Goal: Book appointment/travel/reservation

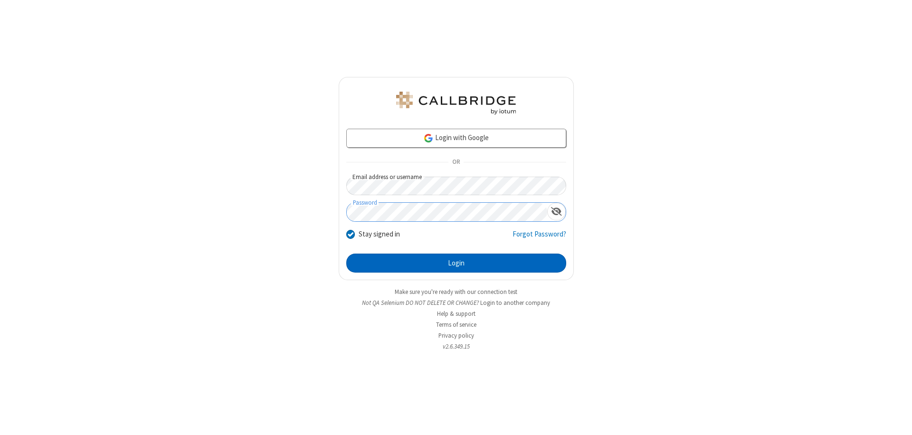
click at [456, 263] on button "Login" at bounding box center [456, 263] width 220 height 19
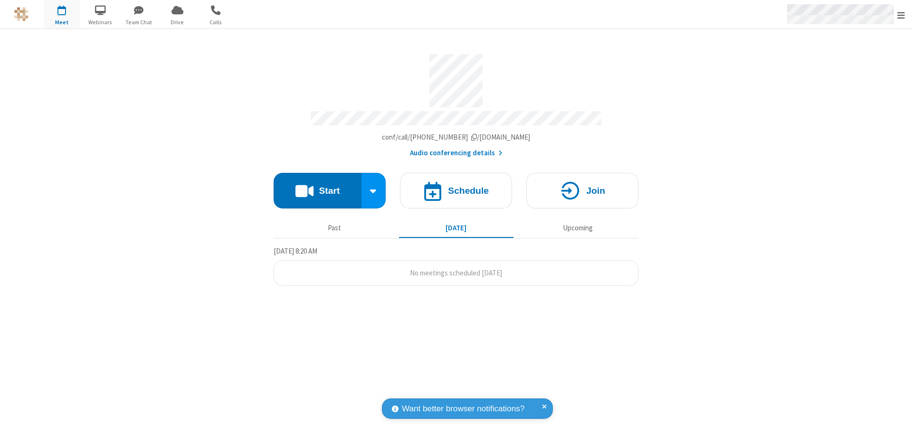
click at [901, 15] on span "Open menu" at bounding box center [901, 14] width 8 height 9
click at [62, 14] on span "button" at bounding box center [62, 10] width 36 height 16
click at [456, 186] on h4 "Schedule" at bounding box center [468, 190] width 41 height 9
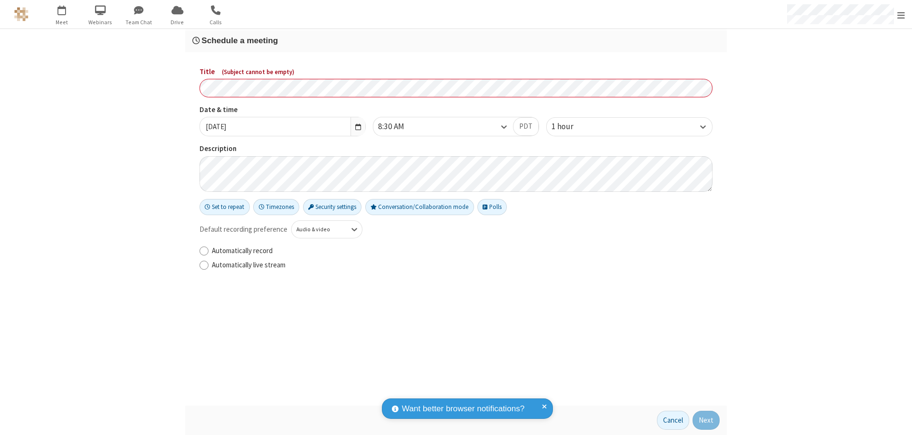
click at [456, 40] on h3 "Schedule a meeting" at bounding box center [455, 40] width 527 height 9
